Goal: Check status

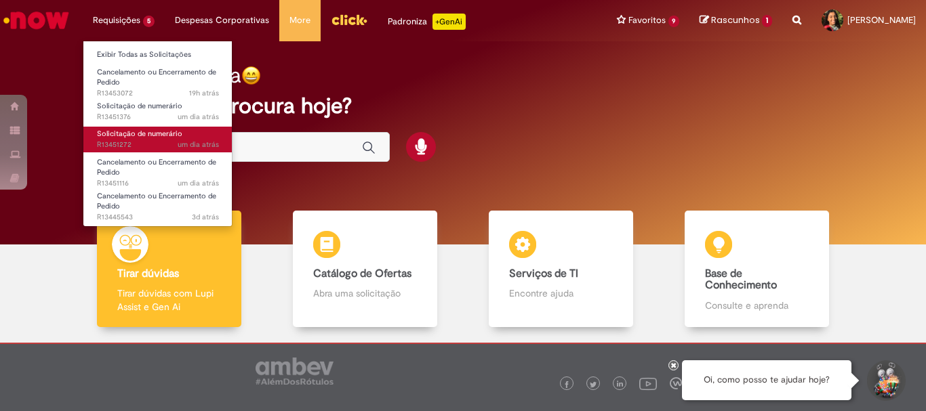
click at [164, 139] on span "Solicitação de numerário" at bounding box center [139, 134] width 85 height 10
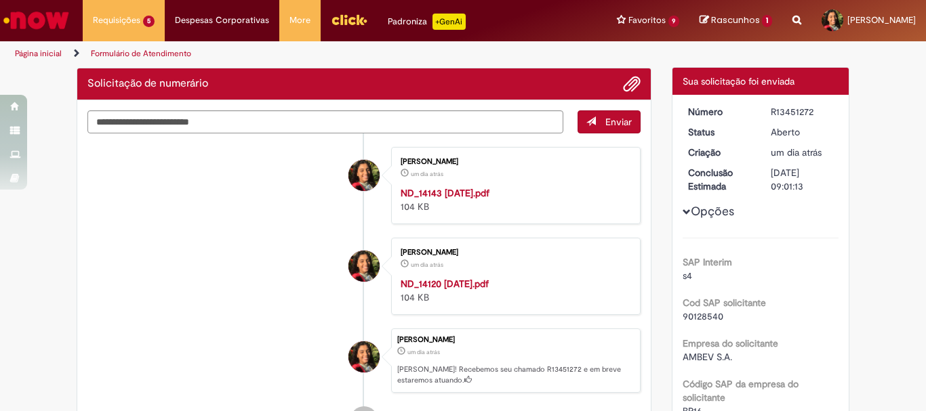
scroll to position [146, 0]
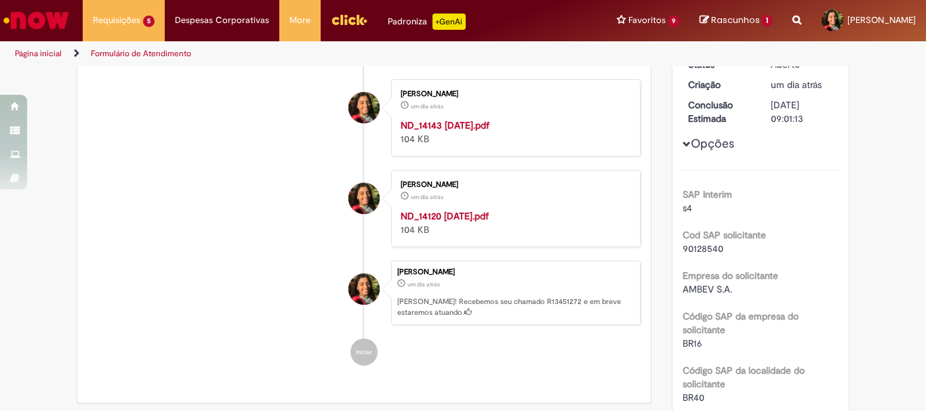
drag, startPoint x: 731, startPoint y: 253, endPoint x: 674, endPoint y: 258, distance: 57.9
click at [685, 249] on span "90128540" at bounding box center [703, 249] width 41 height 12
drag, startPoint x: 685, startPoint y: 249, endPoint x: 706, endPoint y: 243, distance: 21.9
click at [706, 243] on span "90128540" at bounding box center [703, 249] width 41 height 12
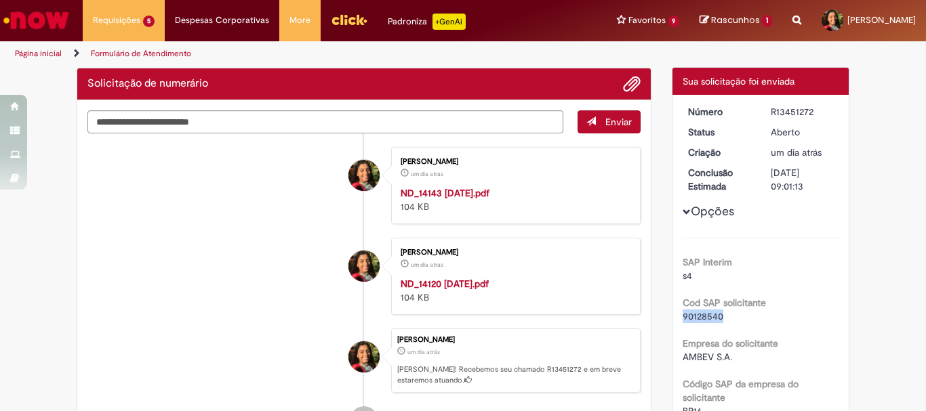
scroll to position [0, 0]
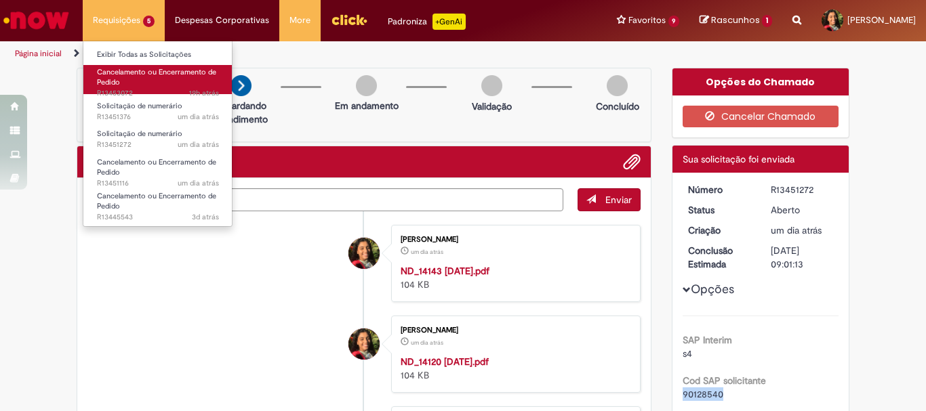
click at [144, 79] on link "Cancelamento ou Encerramento de Pedido 19h atrás 19 horas atrás R13453072" at bounding box center [157, 79] width 149 height 29
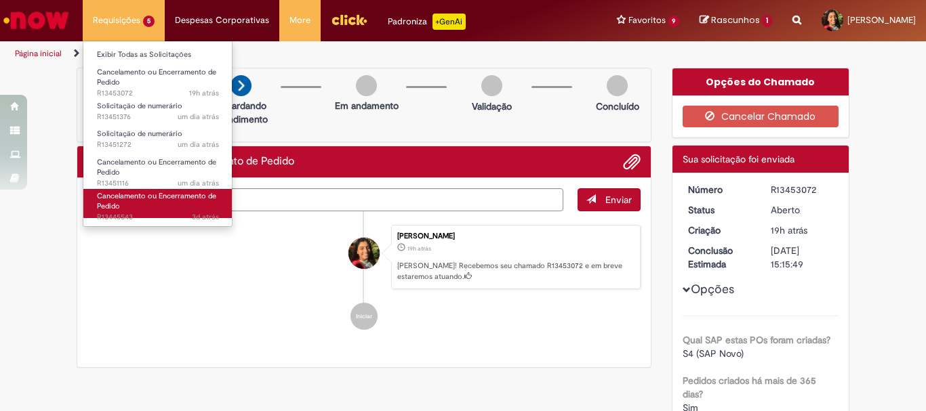
click at [159, 202] on link "Cancelamento ou Encerramento de Pedido 3d atrás 3 dias atrás R13445543" at bounding box center [157, 203] width 149 height 29
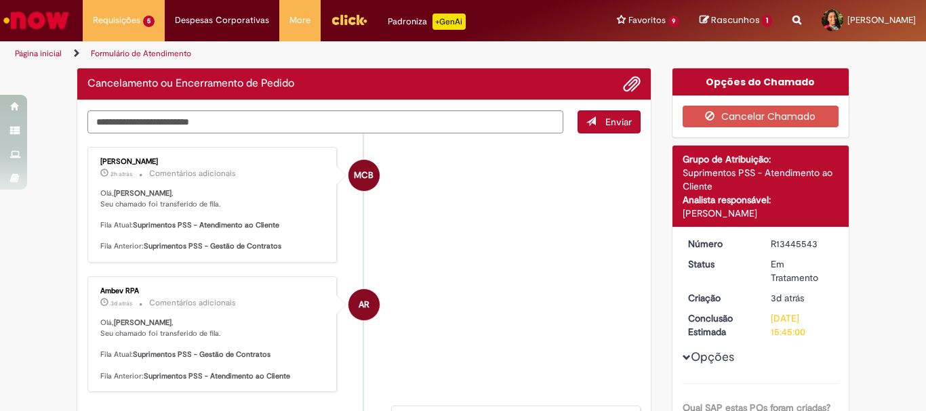
click at [422, 276] on ul "MCB [PERSON_NAME] 2h atrás 2 horas atrás Comentários adicionais [PERSON_NAME] ,…" at bounding box center [363, 330] width 553 height 392
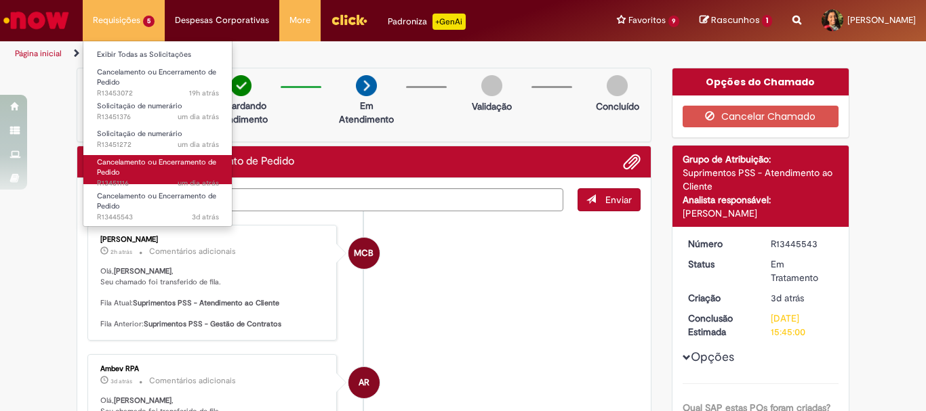
click at [148, 172] on link "Cancelamento ou Encerramento de Pedido um dia atrás um dia atrás R13451116" at bounding box center [157, 169] width 149 height 29
